Goal: Task Accomplishment & Management: Manage account settings

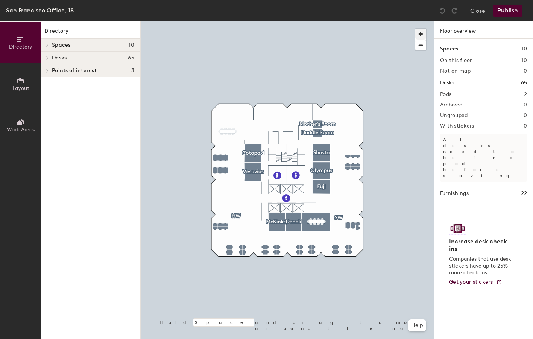
click at [422, 32] on span "button" at bounding box center [420, 34] width 11 height 11
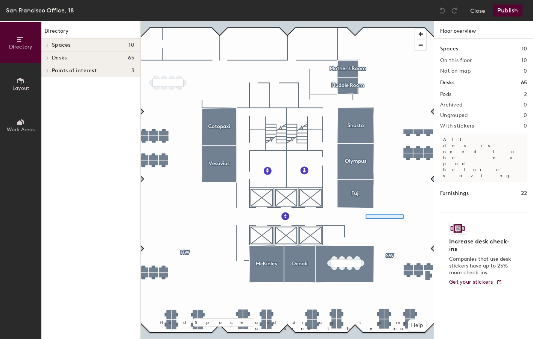
click at [366, 21] on div at bounding box center [287, 21] width 293 height 0
click at [419, 44] on span "button" at bounding box center [420, 45] width 11 height 11
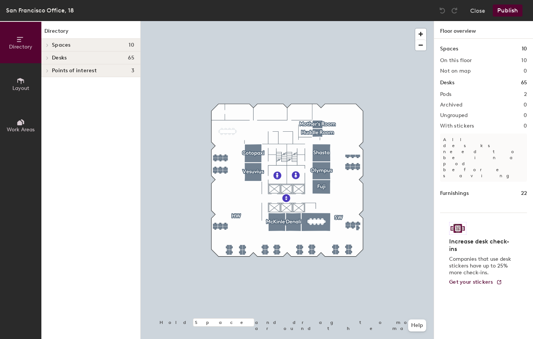
click at [23, 82] on icon at bounding box center [21, 81] width 8 height 8
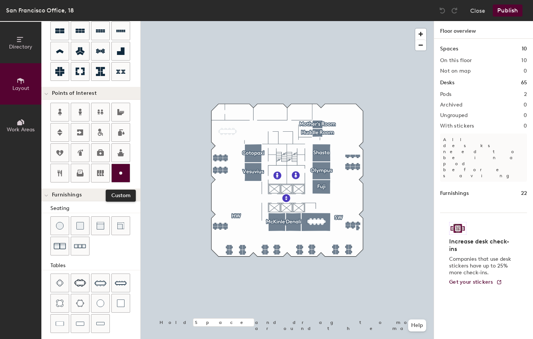
scroll to position [98, 0]
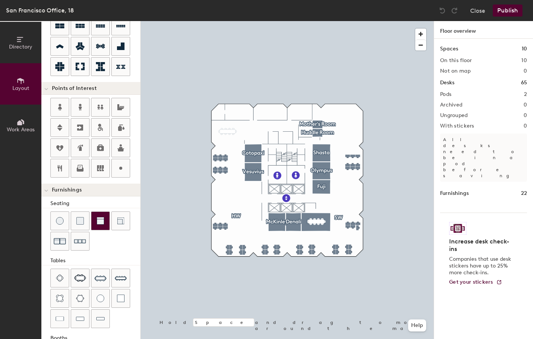
click at [103, 222] on img at bounding box center [101, 221] width 8 height 8
click at [423, 35] on span "button" at bounding box center [420, 34] width 11 height 11
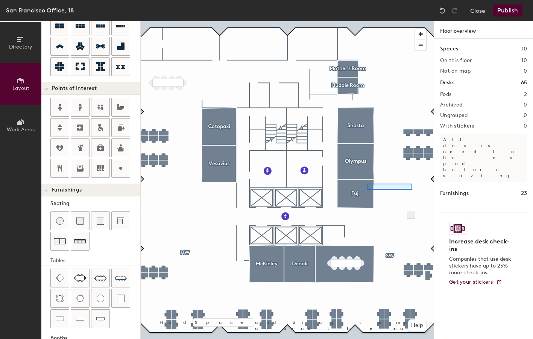
click at [367, 21] on div at bounding box center [287, 21] width 293 height 0
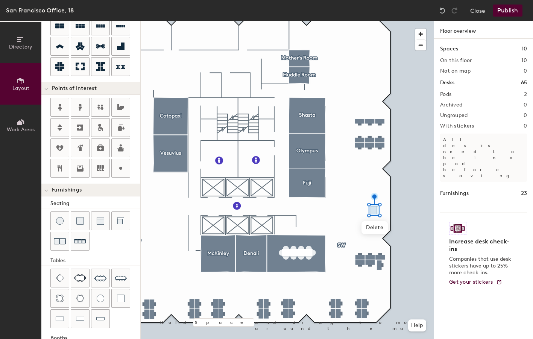
click at [131, 248] on div at bounding box center [95, 231] width 90 height 41
click at [82, 244] on img at bounding box center [80, 241] width 12 height 12
click at [412, 21] on div at bounding box center [287, 21] width 293 height 0
click at [83, 240] on img at bounding box center [80, 241] width 12 height 12
click at [389, 21] on div at bounding box center [287, 21] width 293 height 0
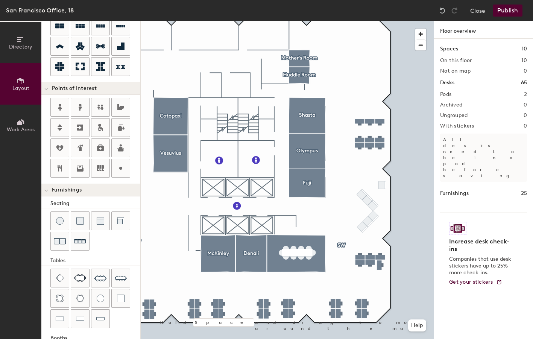
type input "60"
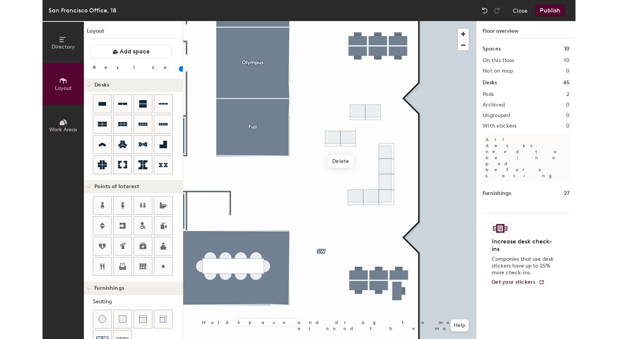
scroll to position [98, 0]
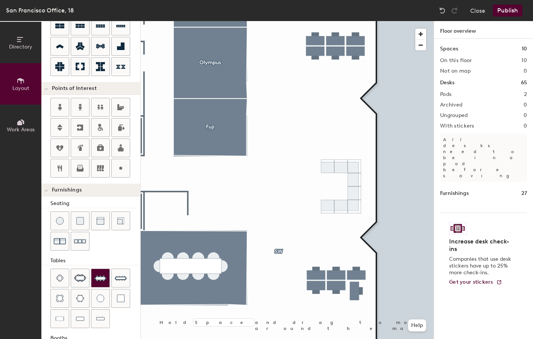
click at [102, 277] on img at bounding box center [100, 278] width 12 height 12
click at [421, 48] on span "button" at bounding box center [420, 45] width 11 height 11
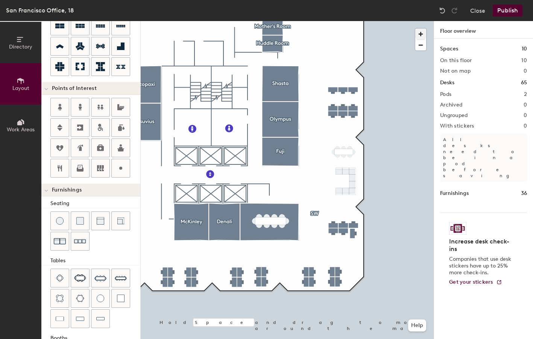
click at [420, 35] on span "button" at bounding box center [420, 34] width 11 height 11
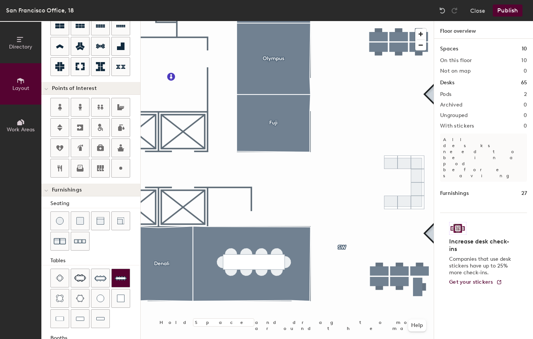
click at [118, 279] on img at bounding box center [121, 278] width 12 height 12
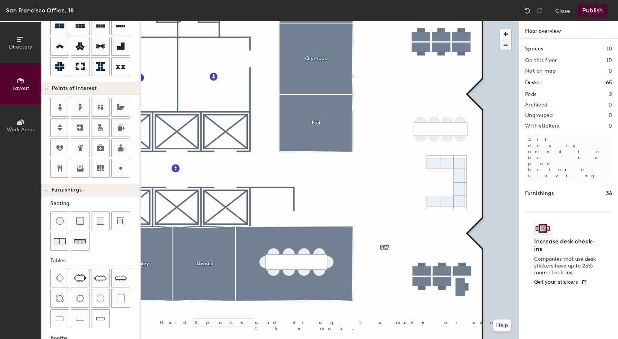
click at [504, 49] on span "button" at bounding box center [505, 45] width 11 height 11
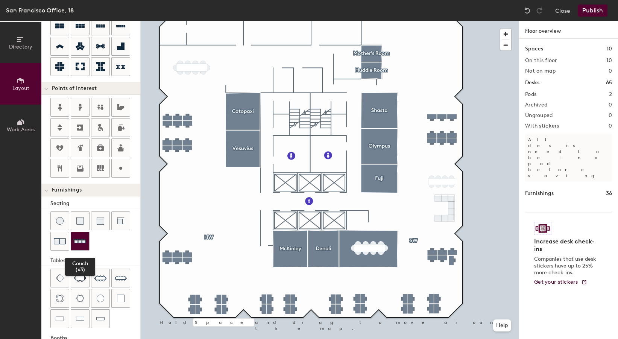
click at [83, 239] on img at bounding box center [80, 241] width 12 height 12
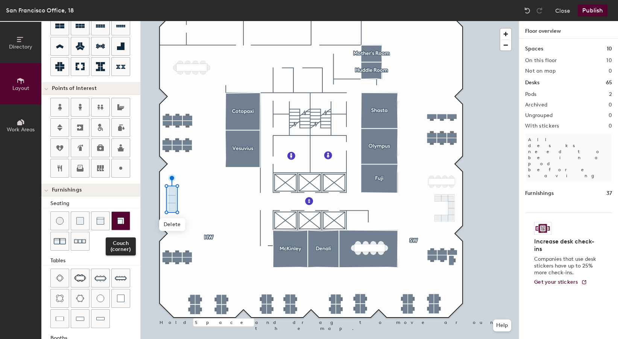
click at [122, 222] on img at bounding box center [121, 221] width 8 height 8
click at [506, 33] on span "button" at bounding box center [505, 34] width 11 height 11
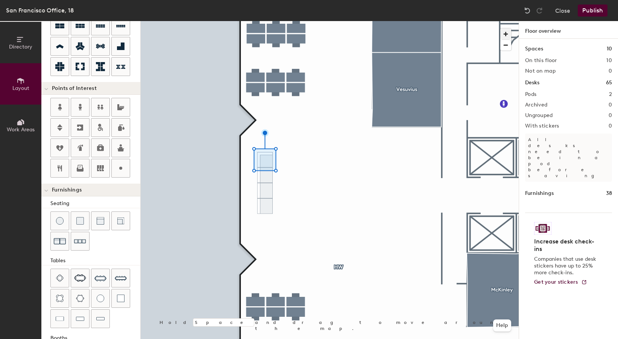
type input "20"
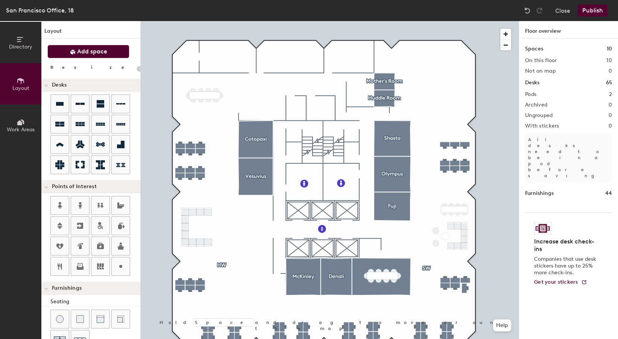
click at [87, 54] on span "Add space" at bounding box center [92, 52] width 30 height 8
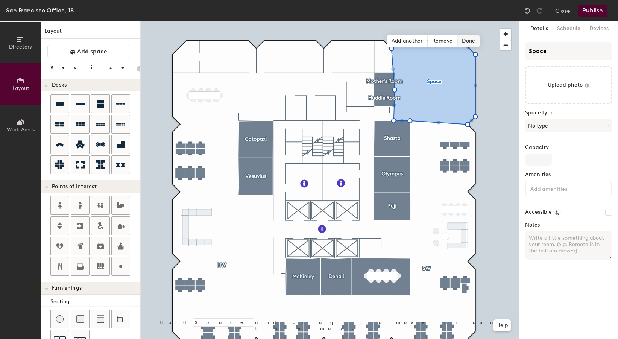
click at [468, 44] on span "Done" at bounding box center [468, 41] width 22 height 13
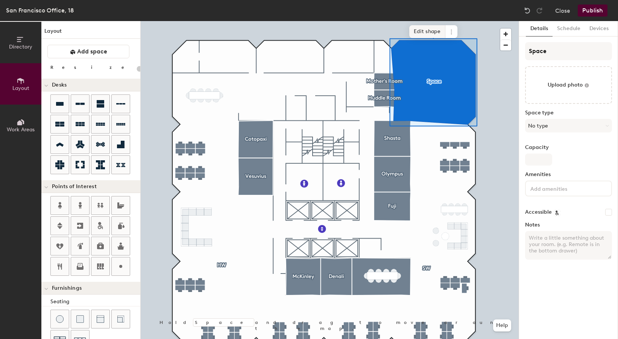
click at [437, 28] on span "Edit shape" at bounding box center [427, 31] width 36 height 13
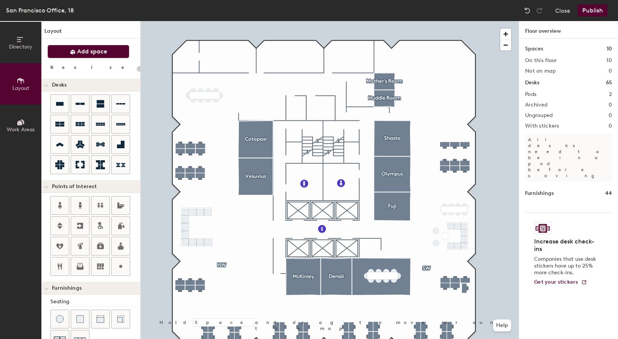
click at [84, 55] on span "Add space" at bounding box center [92, 52] width 30 height 8
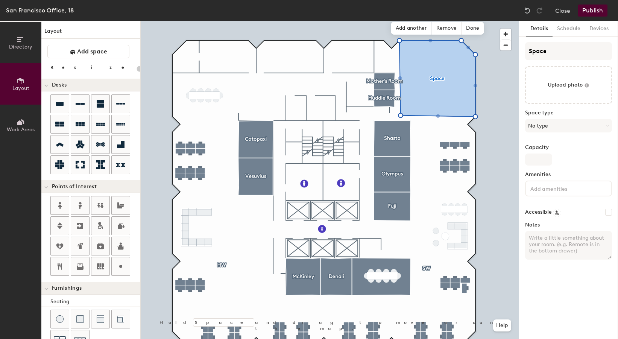
type input "20"
click at [473, 27] on span "Done" at bounding box center [473, 28] width 22 height 13
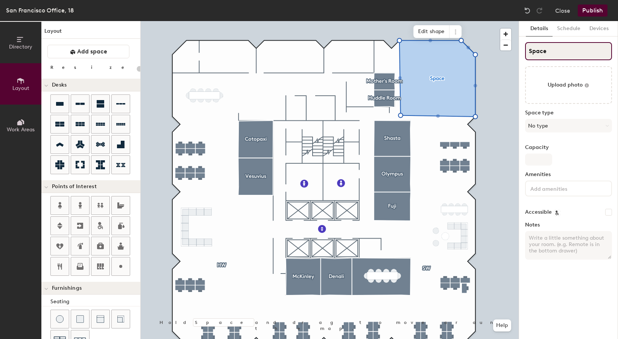
click at [545, 51] on input "Space" at bounding box center [568, 51] width 87 height 18
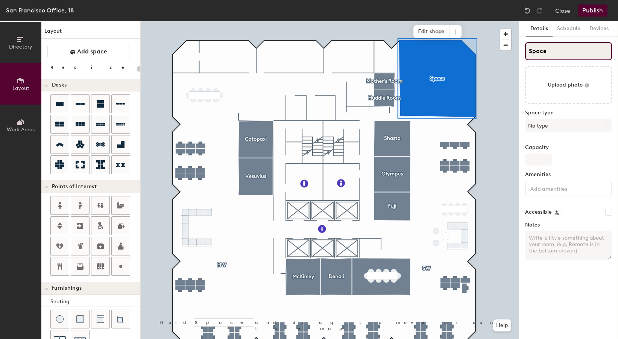
click at [545, 51] on input "Space" at bounding box center [568, 51] width 87 height 18
type input "Caf"
type input "20"
type input "Cafe"
type input "20"
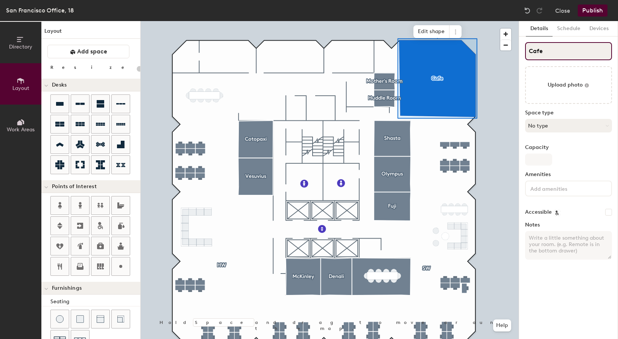
type input "Cafe"
click at [560, 128] on button "No type" at bounding box center [568, 126] width 87 height 14
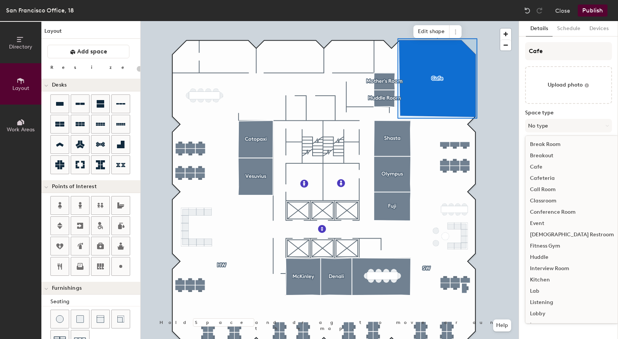
click at [541, 145] on div "Break Room" at bounding box center [572, 144] width 93 height 11
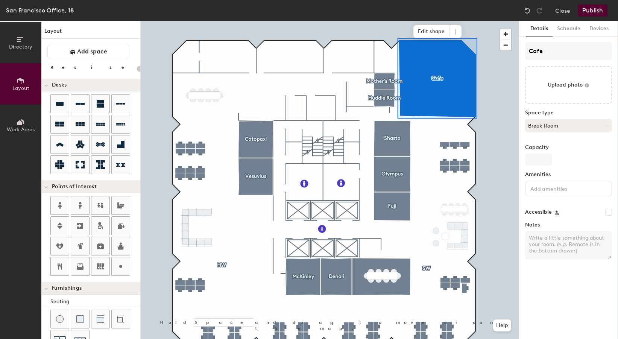
click at [539, 124] on button "Break Room" at bounding box center [568, 126] width 87 height 14
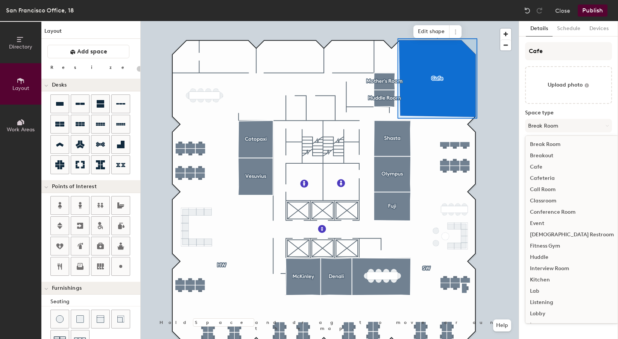
click at [539, 166] on div "Cafe" at bounding box center [572, 166] width 93 height 11
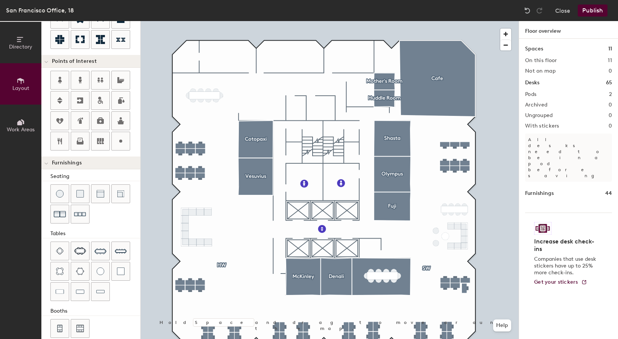
scroll to position [126, 0]
click at [60, 271] on img at bounding box center [60, 271] width 8 height 8
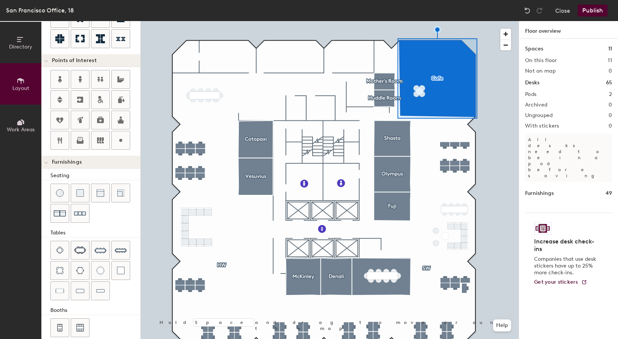
type input "20"
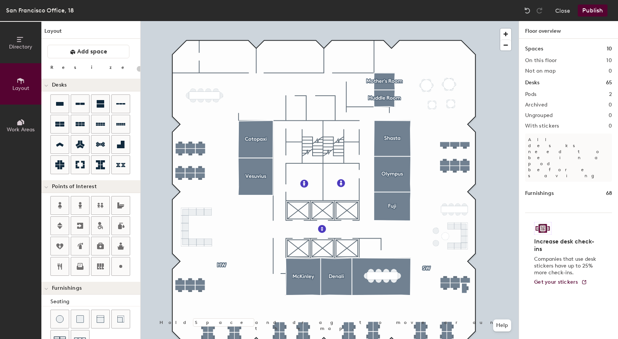
scroll to position [126, 0]
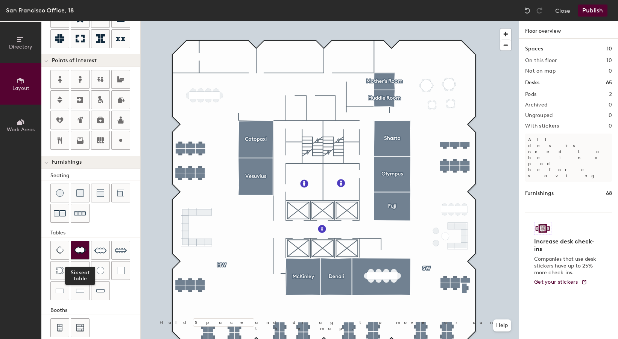
click at [81, 251] on img at bounding box center [80, 250] width 12 height 8
click at [77, 194] on img at bounding box center [80, 193] width 8 height 8
type input "60"
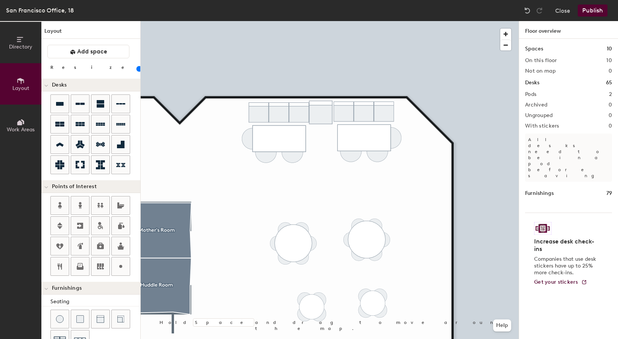
scroll to position [136, 0]
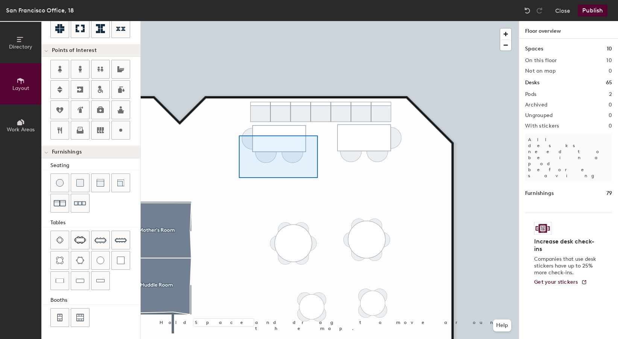
click at [239, 21] on div at bounding box center [330, 21] width 378 height 0
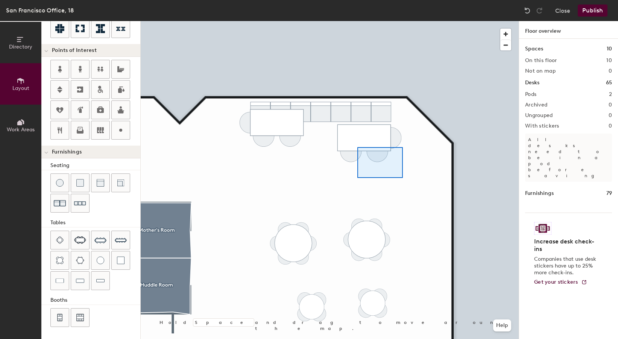
click at [348, 21] on div at bounding box center [330, 21] width 378 height 0
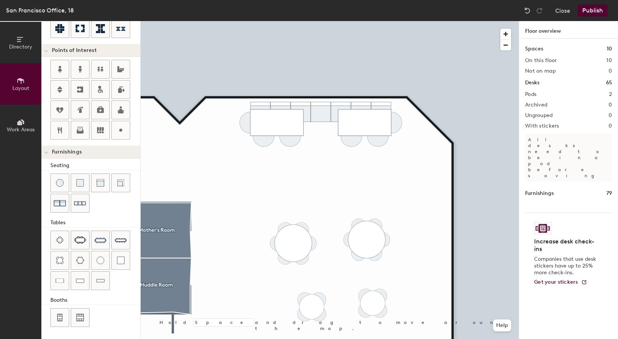
click at [282, 21] on div at bounding box center [330, 21] width 378 height 0
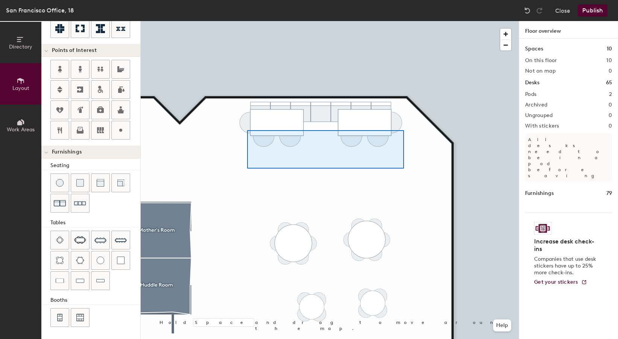
click at [247, 21] on div at bounding box center [330, 21] width 378 height 0
click at [239, 21] on div at bounding box center [330, 21] width 378 height 0
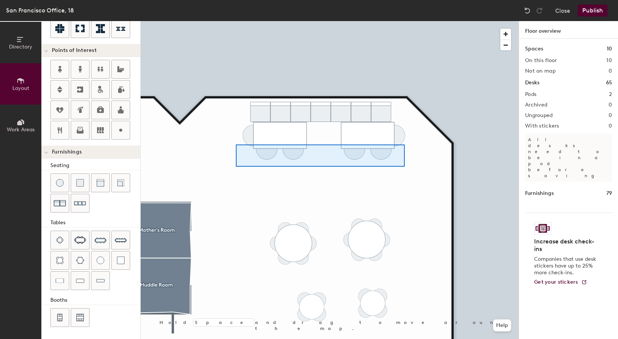
click at [234, 21] on div at bounding box center [330, 21] width 378 height 0
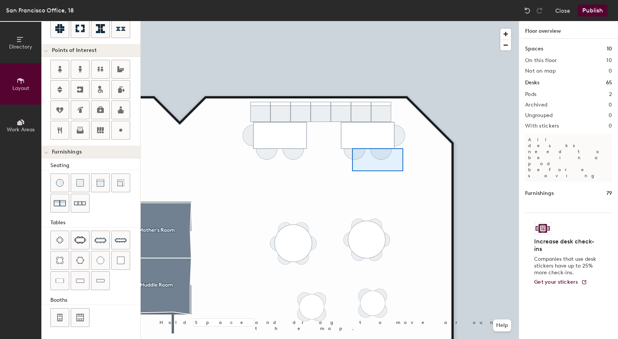
click at [349, 21] on div at bounding box center [330, 21] width 378 height 0
click at [369, 21] on div at bounding box center [330, 21] width 378 height 0
click at [349, 21] on div at bounding box center [330, 21] width 378 height 0
click at [369, 21] on div at bounding box center [330, 21] width 378 height 0
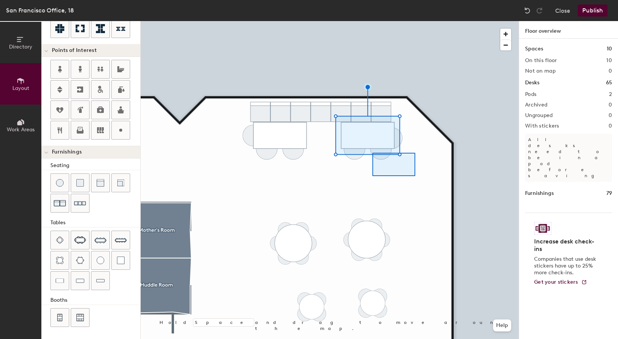
click at [343, 21] on div at bounding box center [330, 21] width 378 height 0
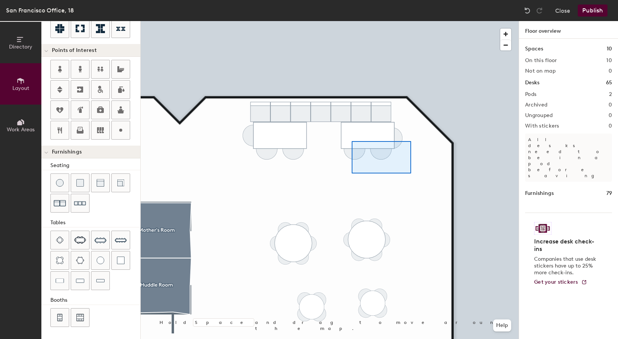
click at [346, 21] on div at bounding box center [330, 21] width 378 height 0
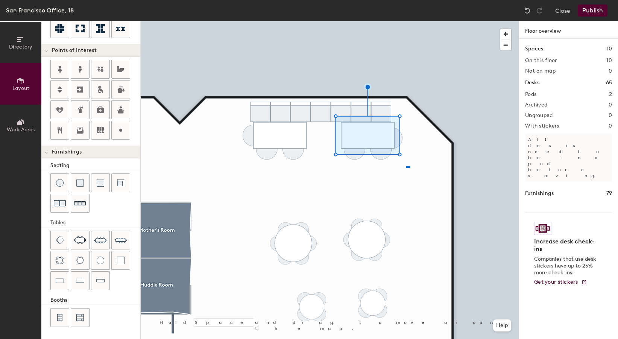
click at [351, 21] on div at bounding box center [330, 21] width 378 height 0
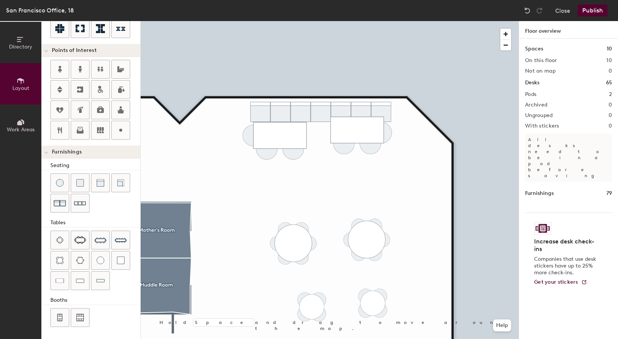
click at [250, 21] on div at bounding box center [330, 21] width 378 height 0
type input "60"
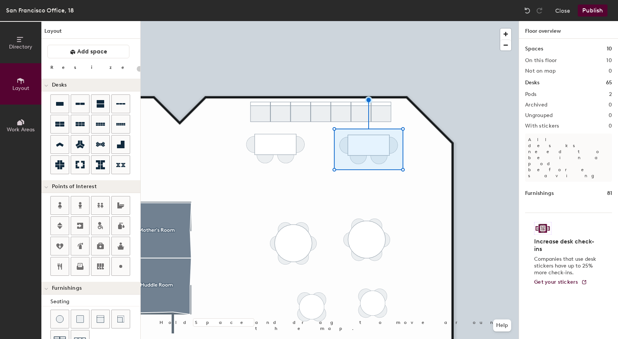
scroll to position [136, 0]
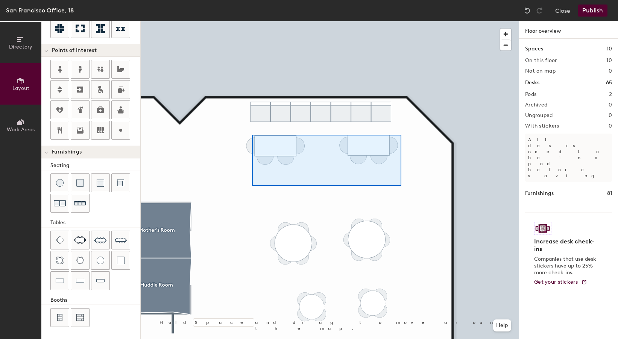
click at [252, 21] on div at bounding box center [330, 21] width 378 height 0
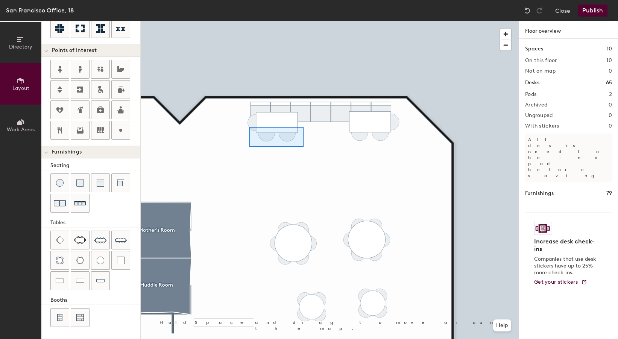
click at [249, 21] on div at bounding box center [330, 21] width 378 height 0
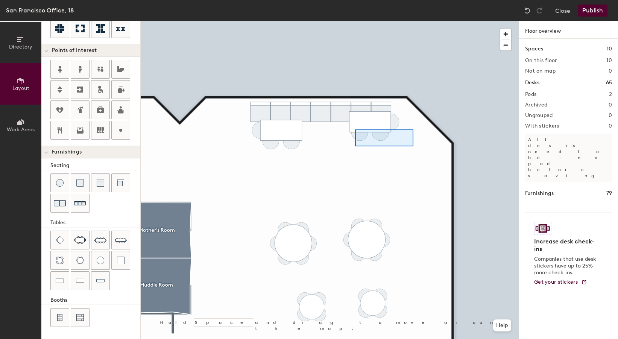
click at [355, 21] on div at bounding box center [330, 21] width 378 height 0
click at [506, 46] on span "button" at bounding box center [505, 45] width 11 height 11
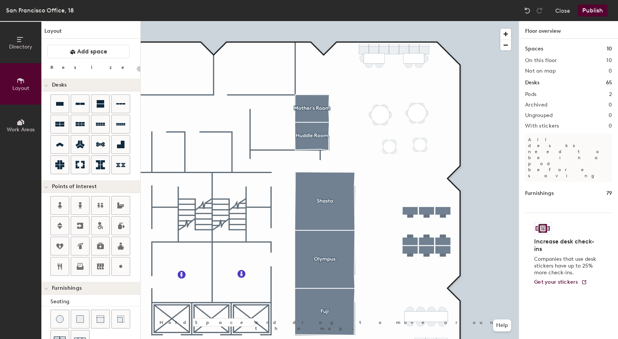
scroll to position [0, 0]
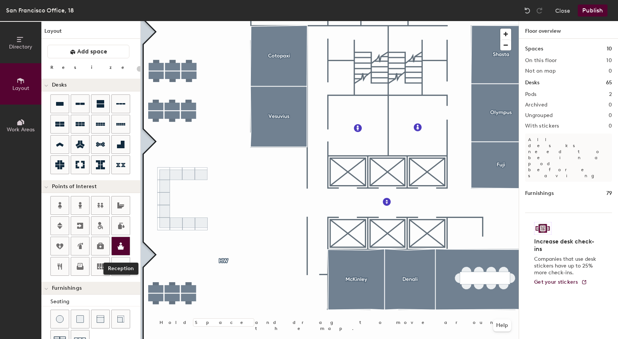
click at [119, 246] on icon at bounding box center [120, 246] width 7 height 7
click at [299, 251] on span "Done" at bounding box center [300, 255] width 22 height 13
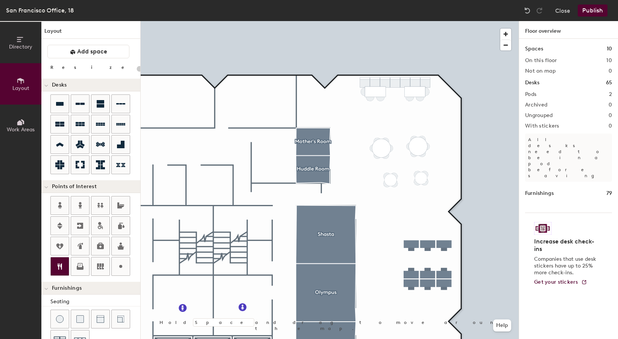
click at [56, 263] on icon at bounding box center [59, 266] width 9 height 9
click at [319, 116] on span "Done" at bounding box center [321, 121] width 22 height 13
click at [396, 21] on div at bounding box center [330, 21] width 378 height 0
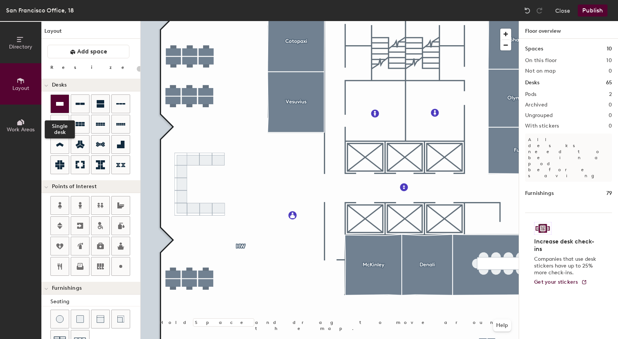
click at [59, 102] on icon at bounding box center [60, 104] width 8 height 4
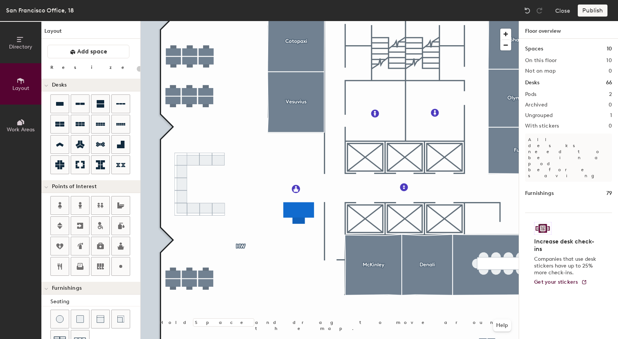
type input "200"
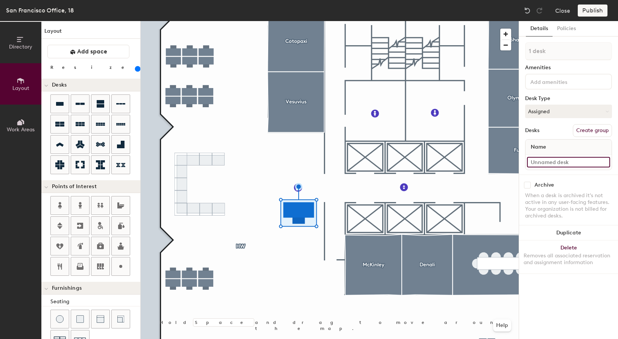
click at [556, 161] on input at bounding box center [568, 162] width 83 height 11
type input "e"
type input "Reception"
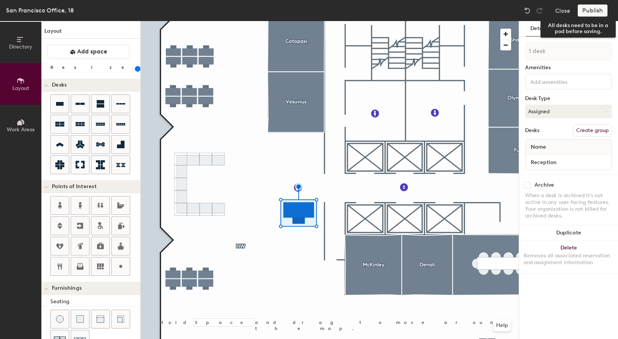
click at [594, 9] on div "Publish" at bounding box center [595, 11] width 34 height 12
click at [585, 130] on button "Create group" at bounding box center [592, 130] width 39 height 13
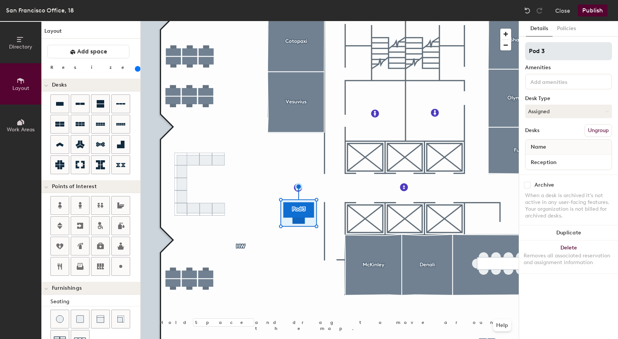
click at [541, 48] on input "Pod 3" at bounding box center [568, 51] width 87 height 18
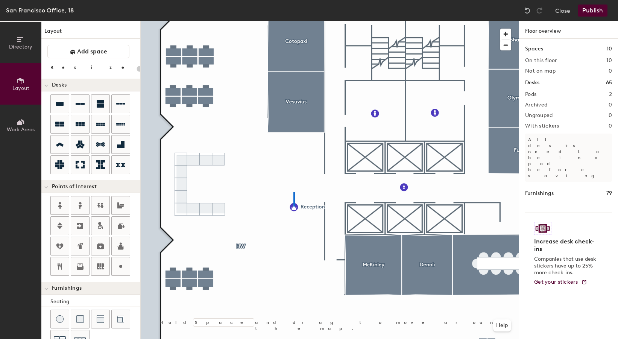
click at [293, 21] on div at bounding box center [330, 21] width 378 height 0
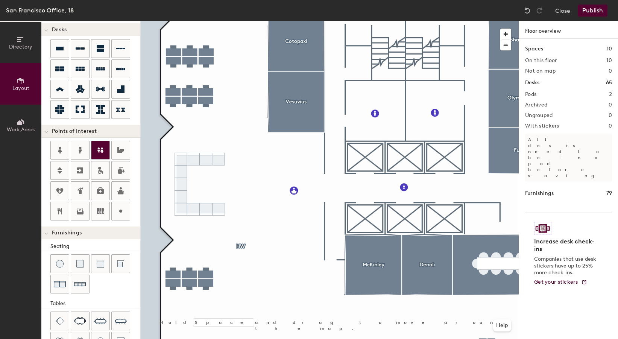
scroll to position [58, 0]
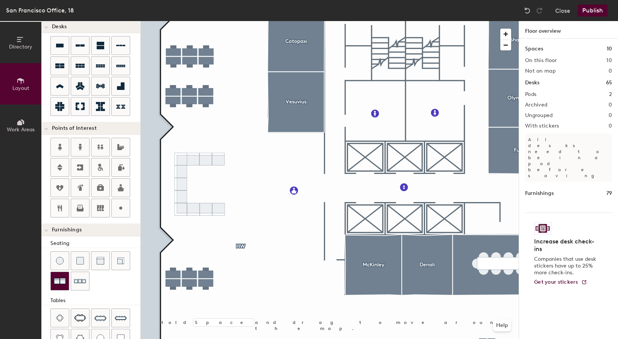
click at [62, 281] on img at bounding box center [60, 281] width 12 height 12
click at [124, 263] on img at bounding box center [121, 261] width 8 height 8
type input "60"
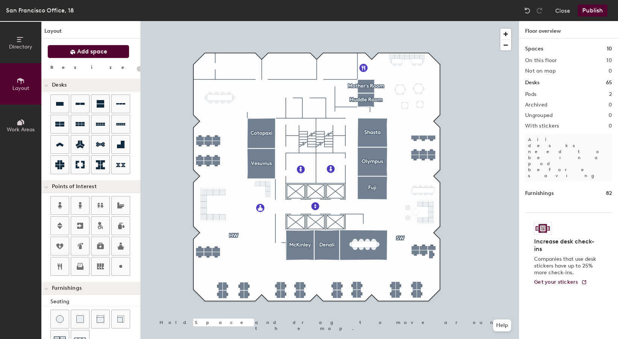
click at [87, 53] on span "Add space" at bounding box center [92, 52] width 30 height 8
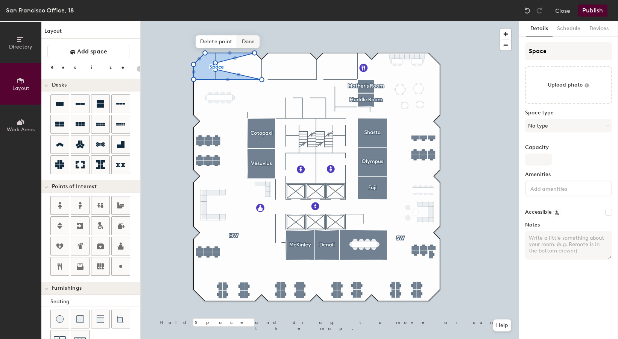
click at [248, 42] on span "Done" at bounding box center [248, 41] width 22 height 13
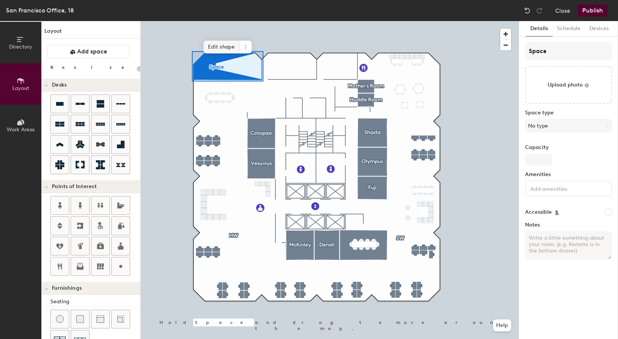
click at [218, 49] on span "Edit shape" at bounding box center [222, 47] width 36 height 13
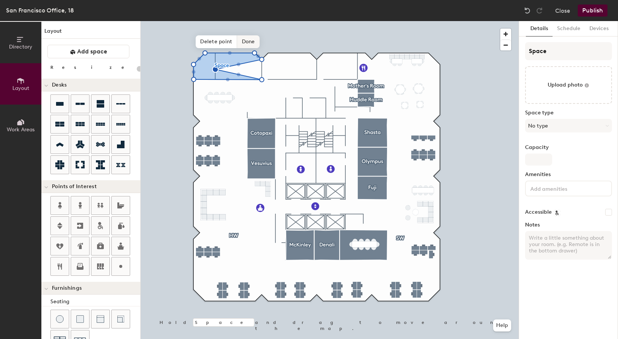
click at [246, 42] on span "Done" at bounding box center [248, 41] width 22 height 13
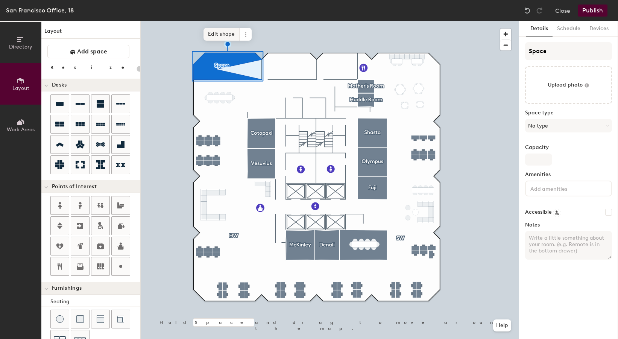
click at [221, 35] on span "Edit shape" at bounding box center [222, 34] width 36 height 13
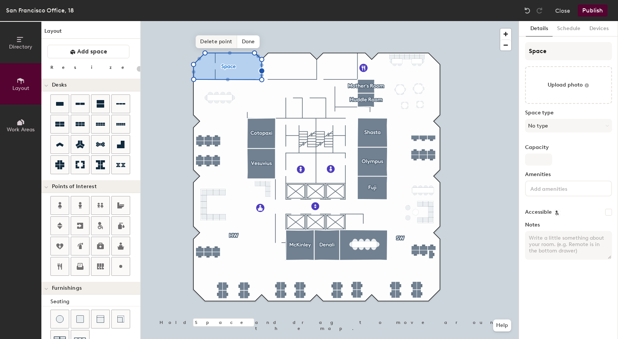
click at [225, 40] on span "Delete point" at bounding box center [216, 41] width 41 height 13
type input "20"
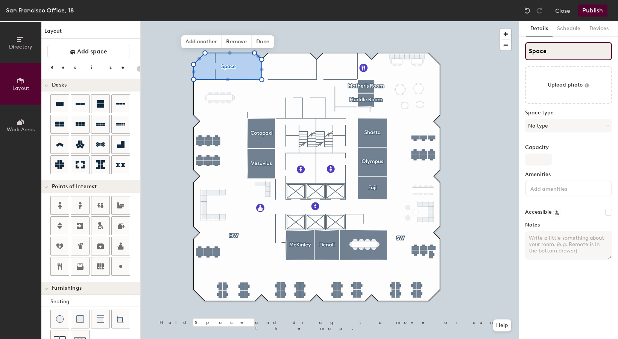
click at [539, 51] on input "Space" at bounding box center [568, 51] width 87 height 18
type input "ME"
type input "20"
type input "ME L"
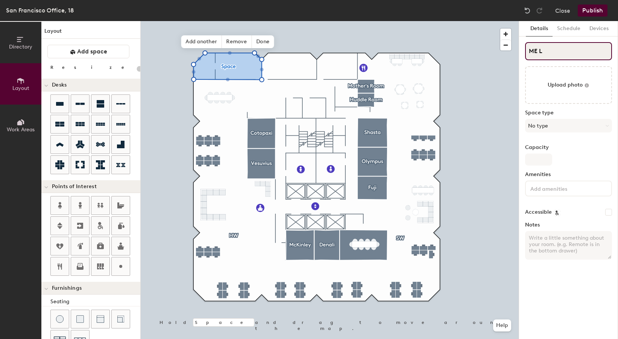
type input "20"
type input "ME Lab"
type input "20"
type input "ME Lab"
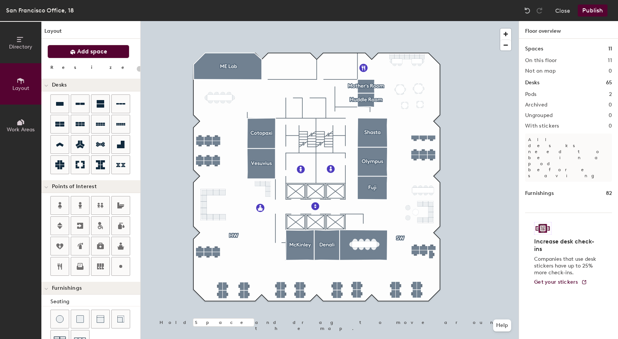
click at [86, 53] on span "Add space" at bounding box center [92, 52] width 30 height 8
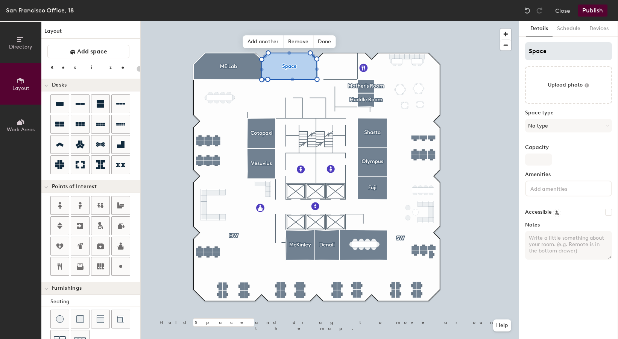
type input "20"
click at [541, 52] on input "Space" at bounding box center [568, 51] width 87 height 18
type input "EE"
type input "20"
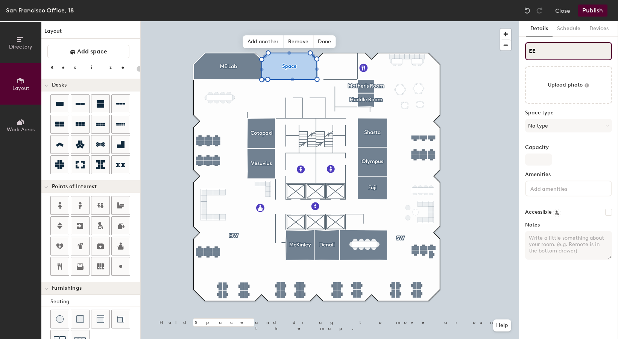
type input "EE"
type input "20"
type input "EE La"
type input "20"
type input "EE Lab"
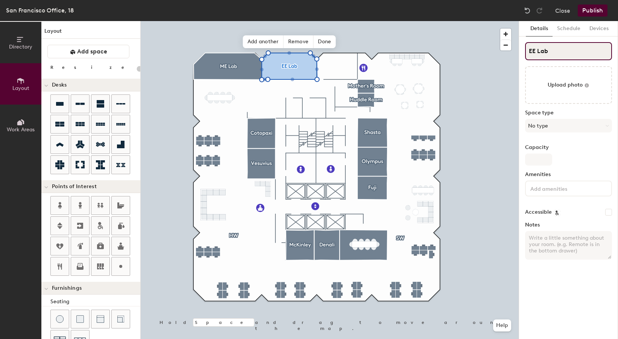
type input "20"
type input "EE Lab"
click at [318, 42] on span "Done" at bounding box center [324, 41] width 22 height 13
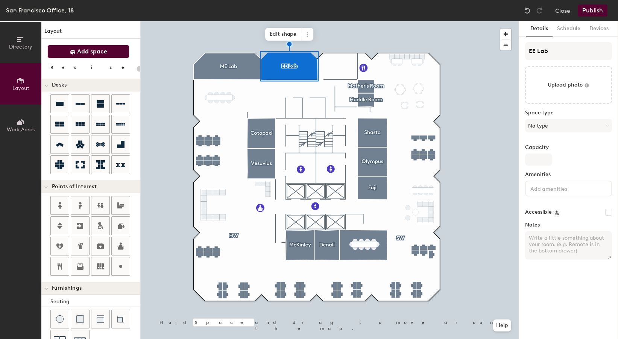
click at [96, 54] on span "Add space" at bounding box center [92, 52] width 30 height 8
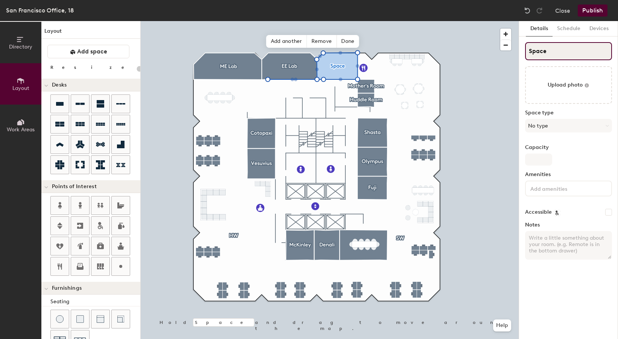
click at [532, 48] on input "Space" at bounding box center [568, 51] width 87 height 18
type input "20"
click at [532, 48] on input "Space" at bounding box center [568, 51] width 87 height 18
type input "V"
type input "20"
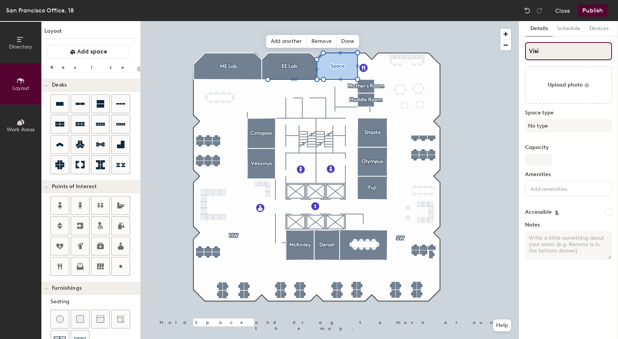
type input "Visio"
type input "20"
type input "Vision"
type input "20"
type input "Vision /"
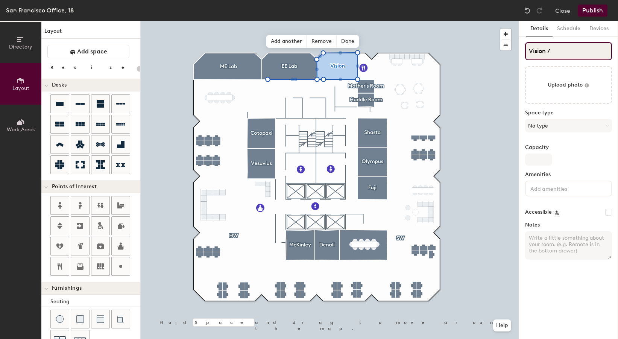
type input "20"
type input "Vision / O"
type input "20"
type input "Vision / Op"
type input "20"
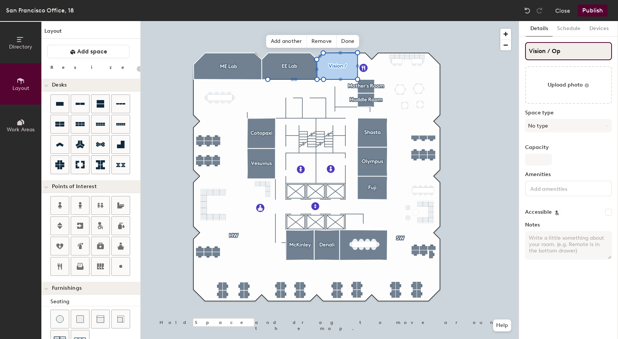
type input "Vision / Opt"
type input "20"
type input "Vision / Opti"
type input "20"
type input "Vision / Optic"
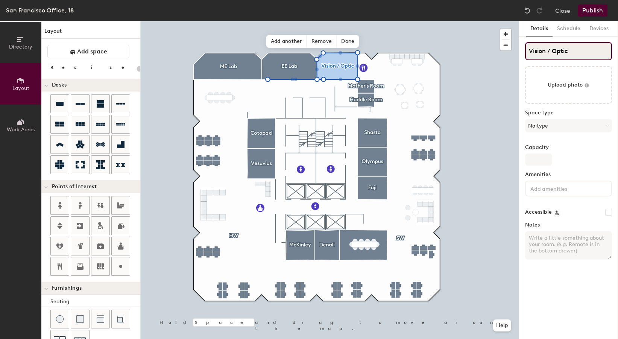
type input "20"
type input "Vision / Optics"
type input "20"
type input "Vision / Optic"
type input "20"
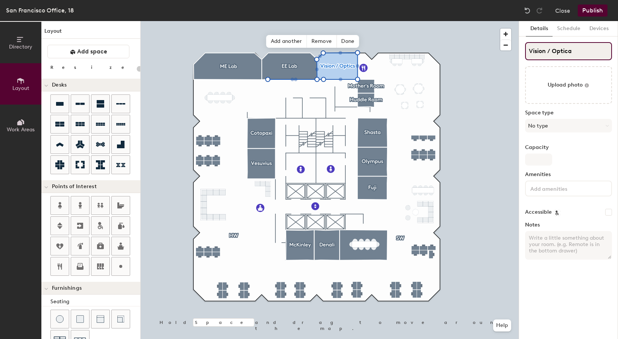
type input "Vision / Optical"
type input "20"
type input "Vision / Optical"
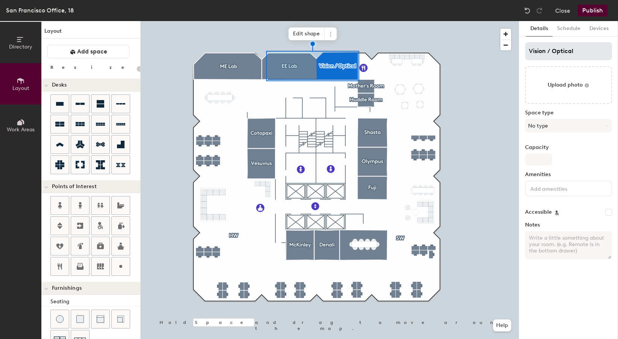
type input "20"
click at [557, 48] on input "Vision / Optical" at bounding box center [568, 51] width 87 height 18
type input "Vision"
type input "20"
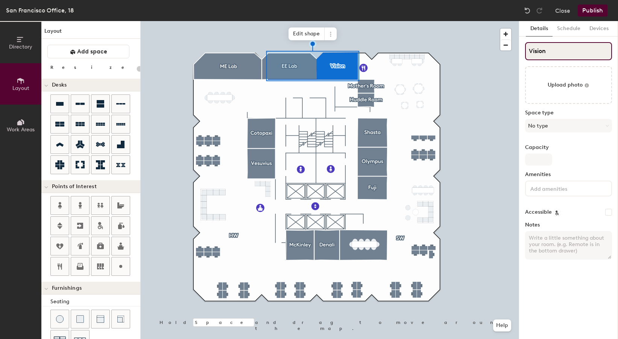
type input "Vision l"
type input "20"
type input "Vision lAB"
type input "20"
type input "Vision lA"
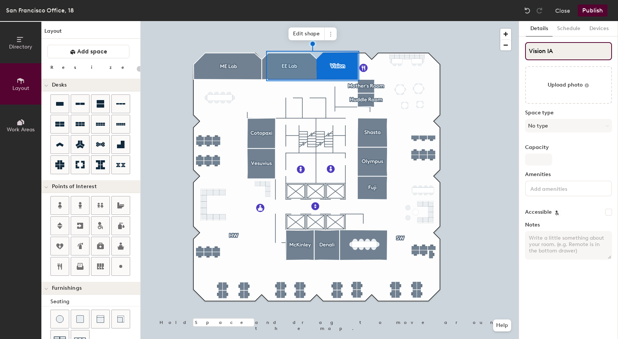
type input "20"
type input "Vision"
type input "20"
type input "Vision La"
type input "20"
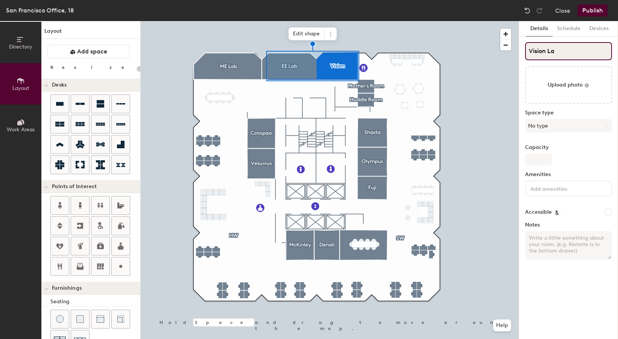
type input "Vision Lab"
type input "20"
type input "Vision Lab"
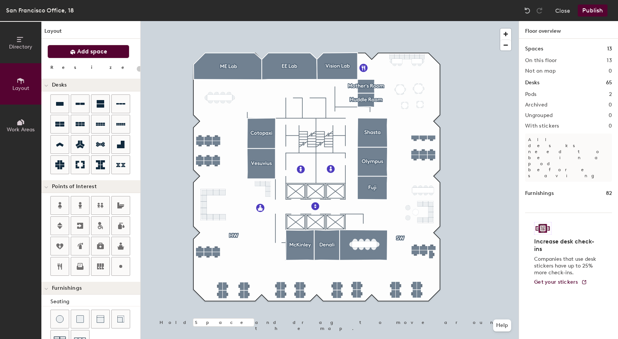
click at [79, 53] on span "Add space" at bounding box center [92, 52] width 30 height 8
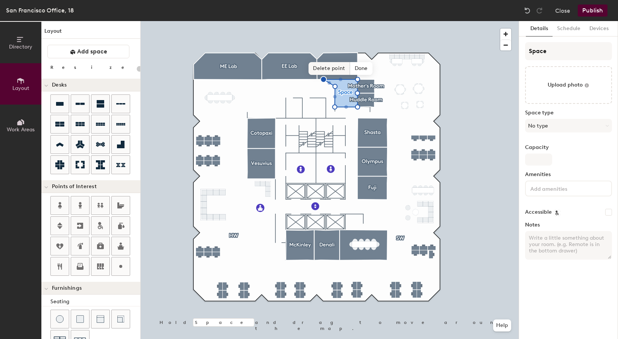
click at [326, 69] on span "Delete point" at bounding box center [328, 68] width 41 height 13
type input "20"
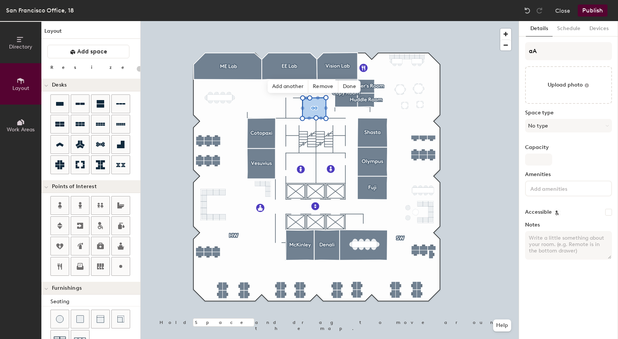
type input "20"
type input "aAudio"
type input "20"
type input "Audio"
type input "20"
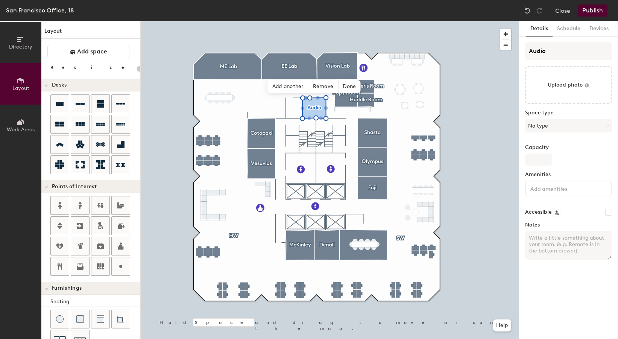
type input "Audio"
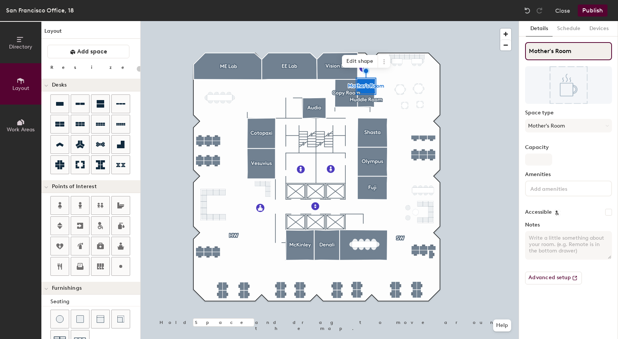
type input "20"
click at [561, 54] on input "Mother's Room" at bounding box center [568, 51] width 87 height 18
type input "Mother's"
type input "20"
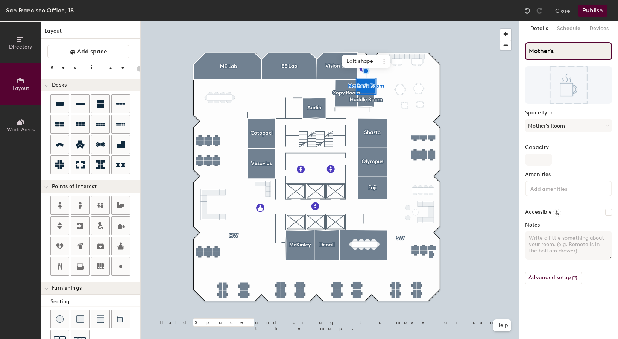
type input "Mother's"
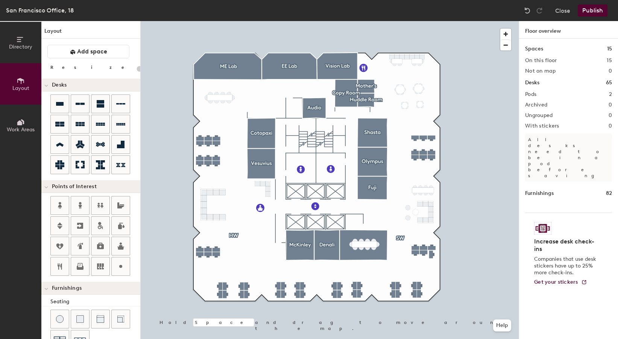
click at [367, 21] on div at bounding box center [330, 21] width 378 height 0
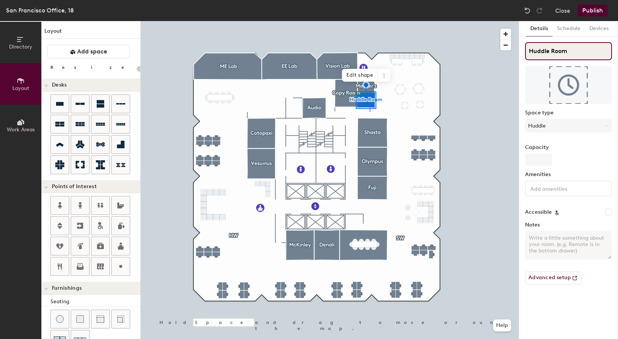
click at [558, 52] on input "Huddle Room" at bounding box center [568, 51] width 87 height 18
type input "20"
type input "Huddle"
type input "20"
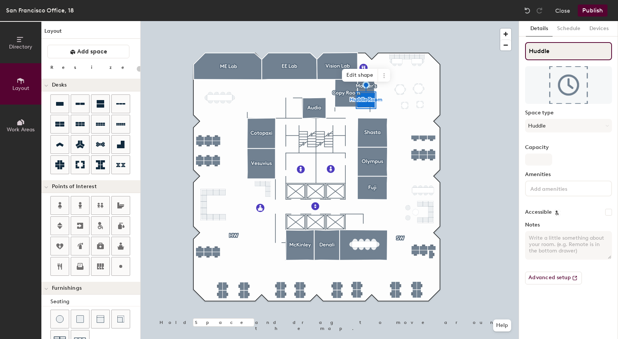
type input "Huddle"
click at [451, 21] on div at bounding box center [330, 21] width 378 height 0
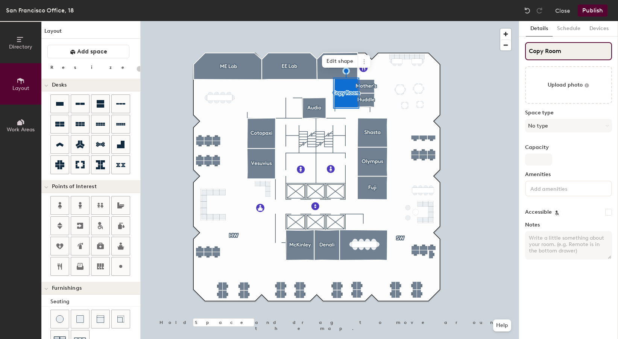
click at [550, 48] on input "Copy Room" at bounding box center [568, 51] width 87 height 18
type input "20"
click at [364, 65] on span at bounding box center [364, 61] width 12 height 13
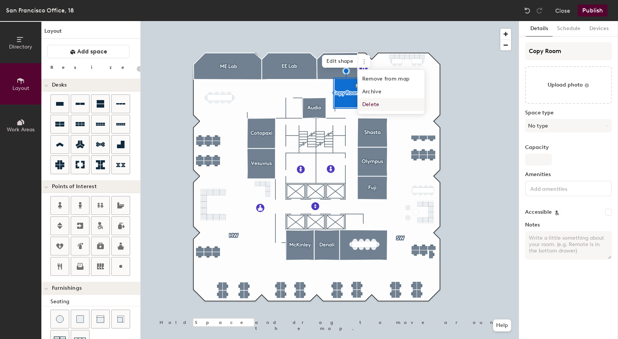
click at [371, 103] on span "Delete" at bounding box center [391, 104] width 67 height 13
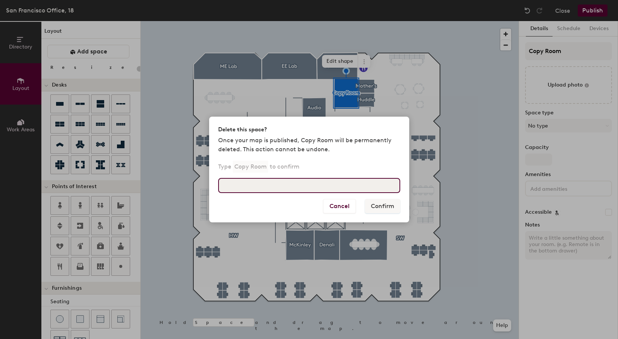
click at [326, 184] on input at bounding box center [309, 185] width 182 height 15
type input "X"
type input "Confirm"
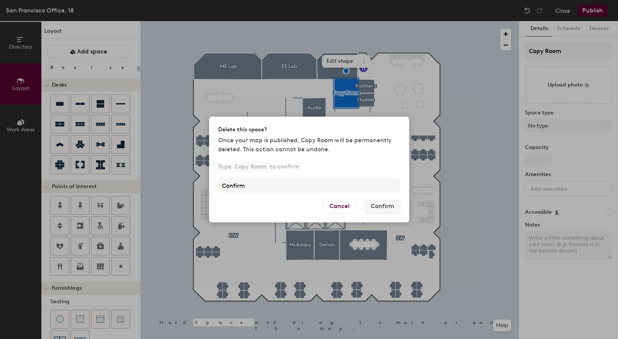
click at [444, 168] on div "Delete this space? Once your map is published, Copy Room will be permanently de…" at bounding box center [309, 169] width 618 height 339
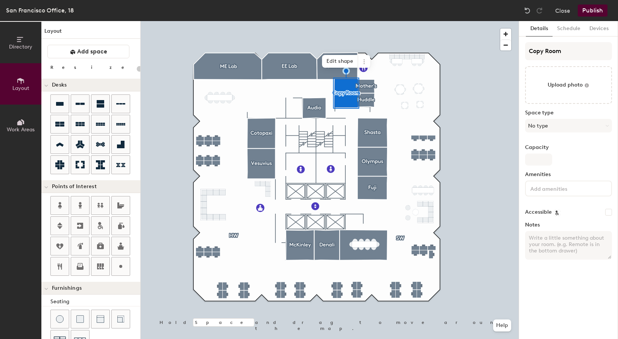
click at [460, 21] on div at bounding box center [330, 21] width 378 height 0
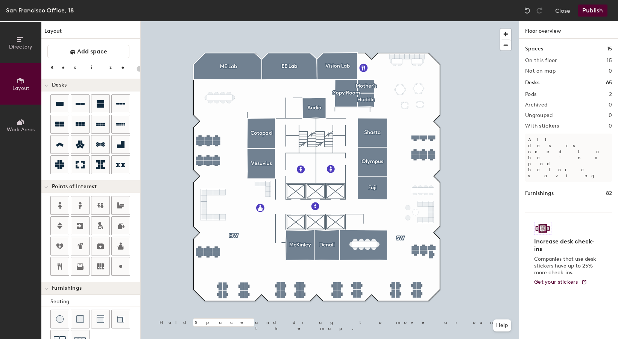
click at [340, 21] on div at bounding box center [330, 21] width 378 height 0
click at [82, 264] on icon at bounding box center [80, 266] width 9 height 9
click at [361, 112] on span "Done" at bounding box center [358, 113] width 22 height 13
click at [471, 21] on div at bounding box center [330, 21] width 378 height 0
click at [117, 264] on icon at bounding box center [120, 266] width 9 height 9
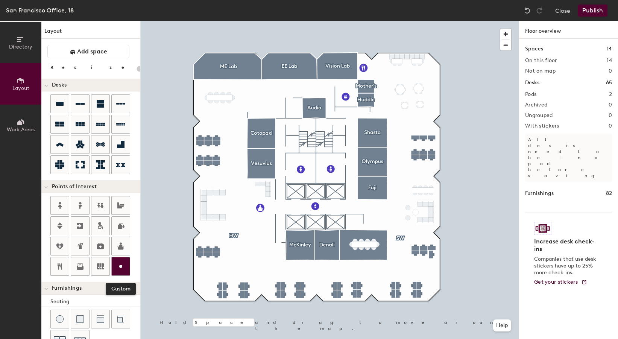
click at [120, 270] on icon at bounding box center [120, 266] width 9 height 9
type input "20"
type input "IT"
click at [368, 238] on span "Done" at bounding box center [367, 238] width 22 height 13
click at [473, 21] on div at bounding box center [330, 21] width 378 height 0
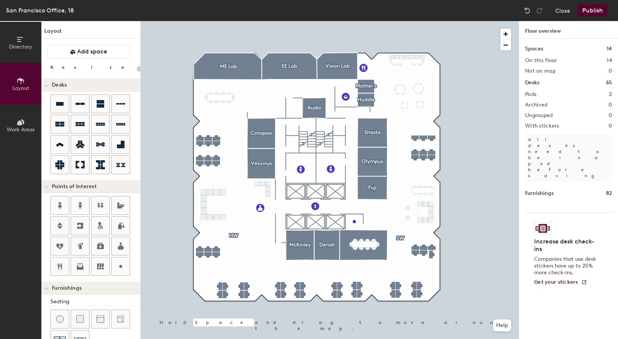
click at [354, 21] on div at bounding box center [330, 21] width 378 height 0
click at [361, 242] on span "Edit" at bounding box center [358, 238] width 20 height 13
click at [368, 239] on span "Done" at bounding box center [367, 238] width 22 height 13
click at [469, 21] on div at bounding box center [330, 21] width 378 height 0
click at [460, 21] on div at bounding box center [330, 21] width 378 height 0
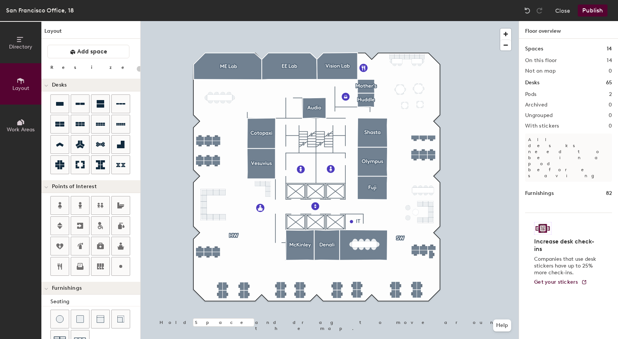
click at [343, 21] on div at bounding box center [330, 21] width 378 height 0
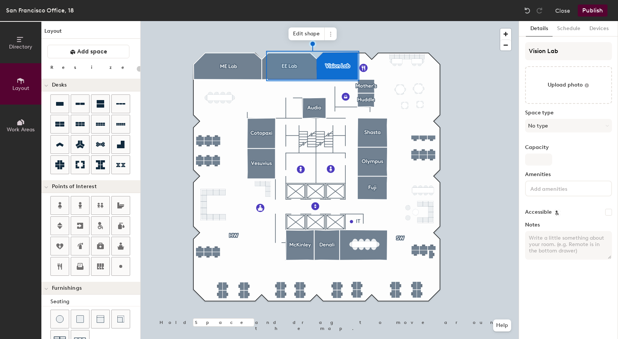
click at [471, 21] on div at bounding box center [330, 21] width 378 height 0
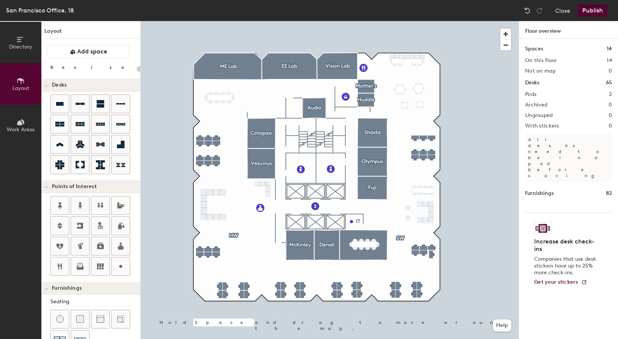
click at [593, 7] on button "Publish" at bounding box center [593, 11] width 30 height 12
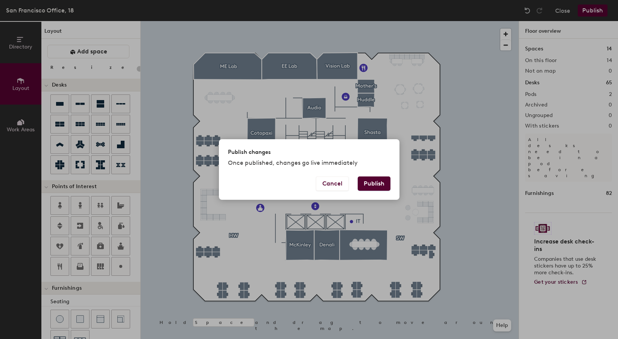
click at [373, 181] on button "Publish" at bounding box center [374, 183] width 33 height 14
type input "20"
